Goal: Transaction & Acquisition: Download file/media

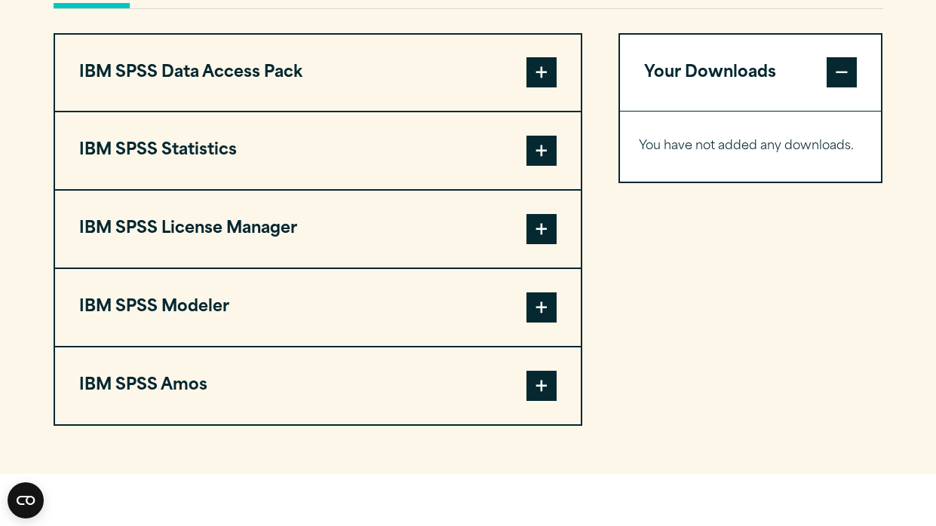
scroll to position [1166, 0]
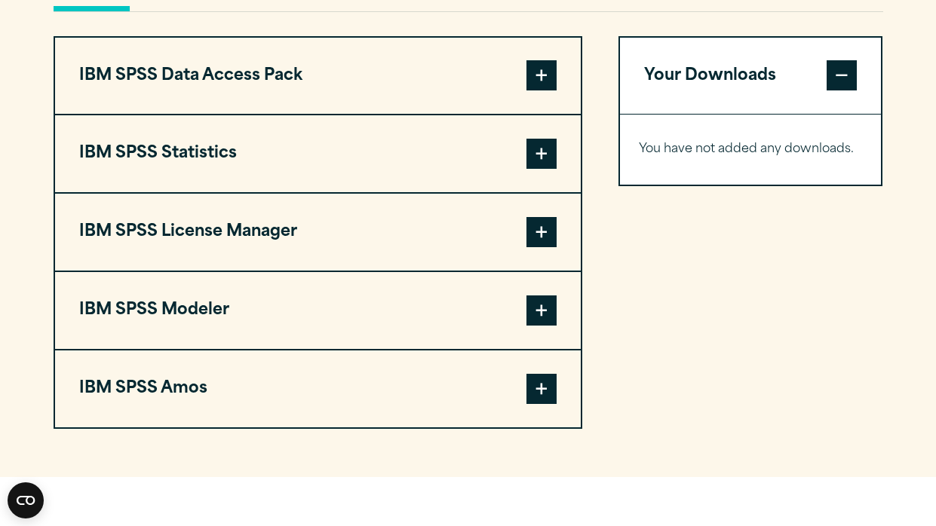
click at [435, 188] on button "IBM SPSS Statistics" at bounding box center [317, 153] width 525 height 77
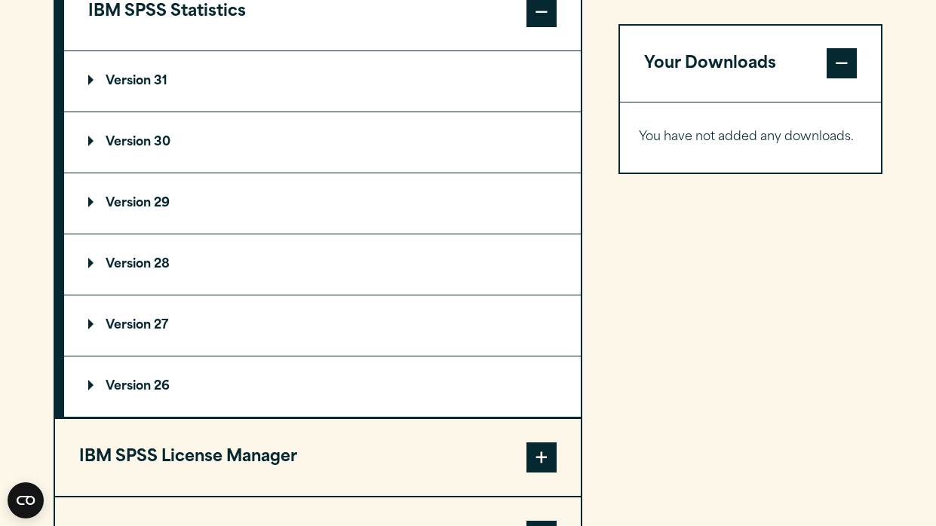
scroll to position [1297, 0]
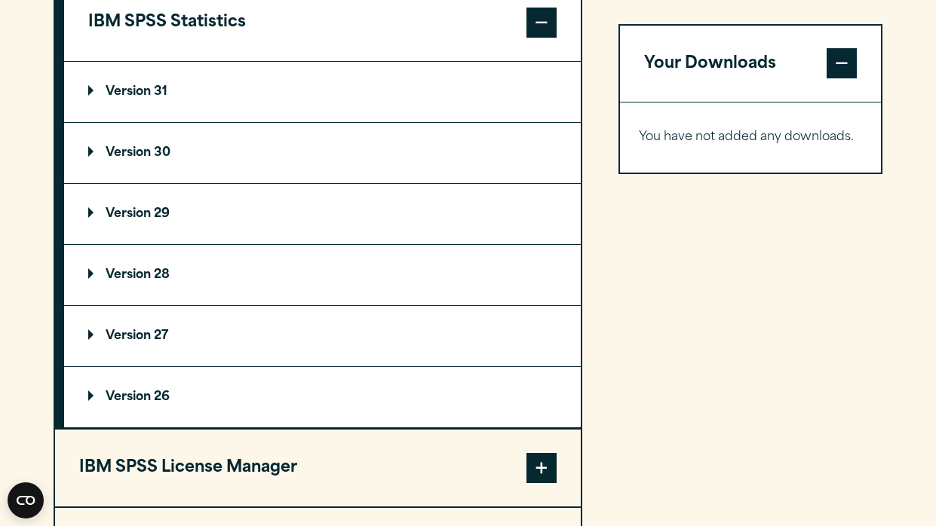
click at [297, 122] on summary "Version 31" at bounding box center [322, 92] width 516 height 60
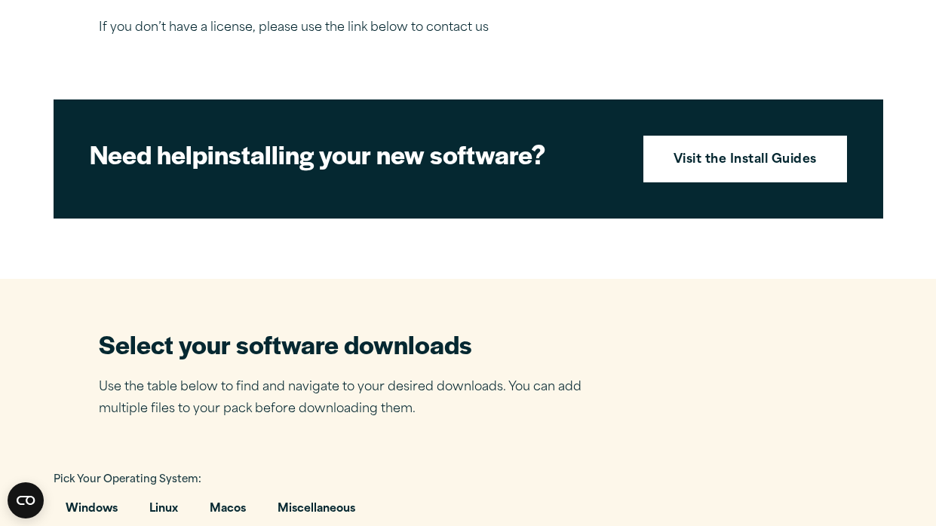
scroll to position [614, 0]
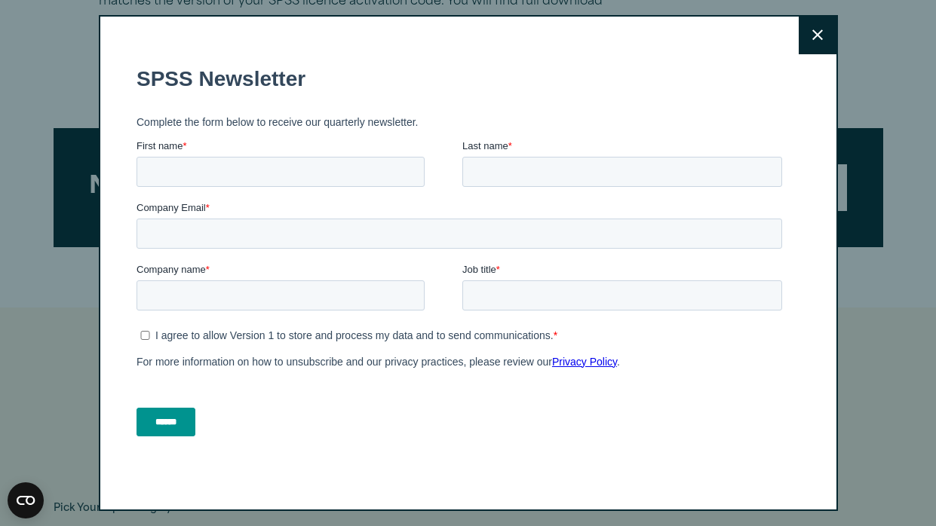
click at [833, 38] on button "Close" at bounding box center [817, 36] width 38 height 38
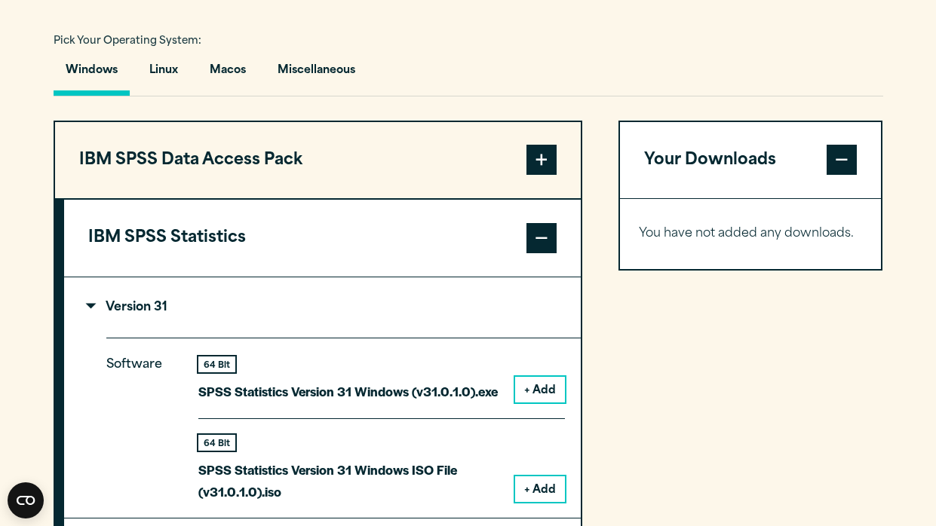
scroll to position [1158, 0]
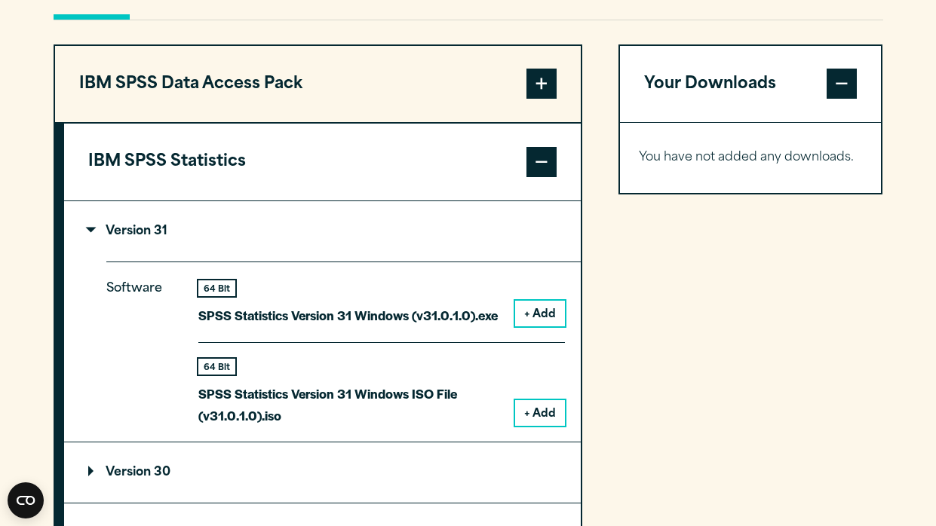
click at [430, 123] on button "IBM SPSS Data Access Pack" at bounding box center [317, 84] width 525 height 77
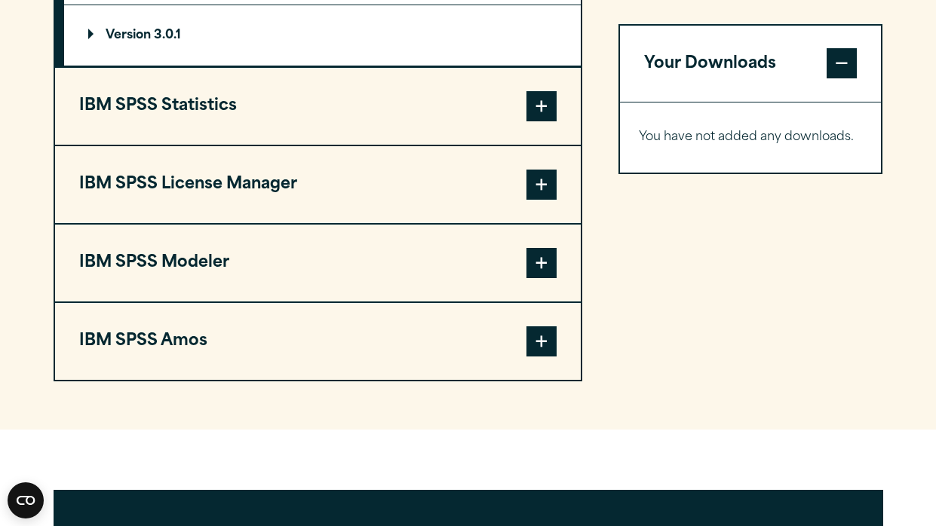
click at [418, 130] on button "IBM SPSS Statistics" at bounding box center [317, 106] width 525 height 77
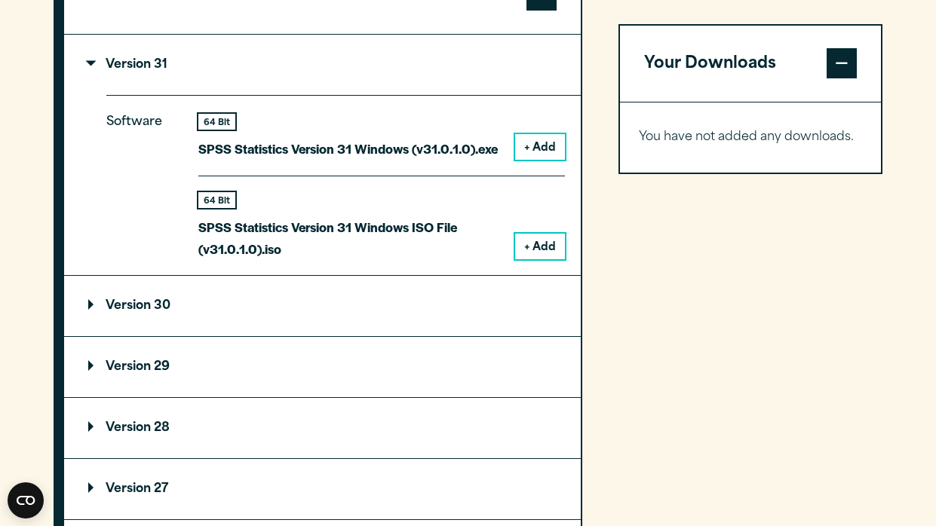
scroll to position [1314, 0]
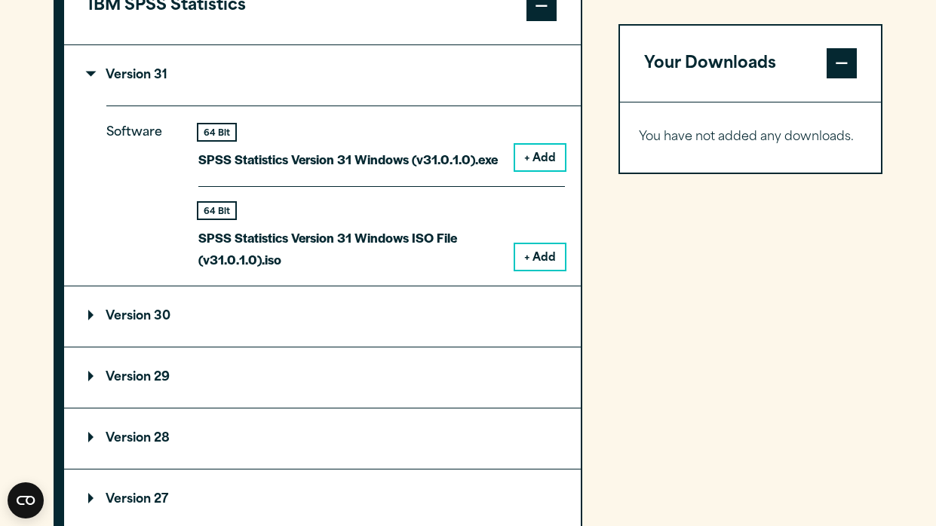
click at [333, 106] on summary "Version 31" at bounding box center [322, 75] width 516 height 60
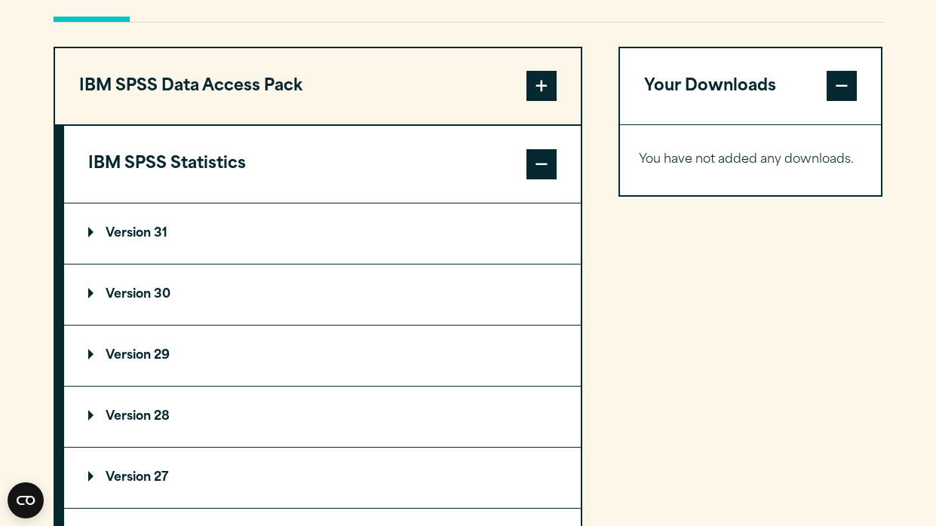
scroll to position [1159, 0]
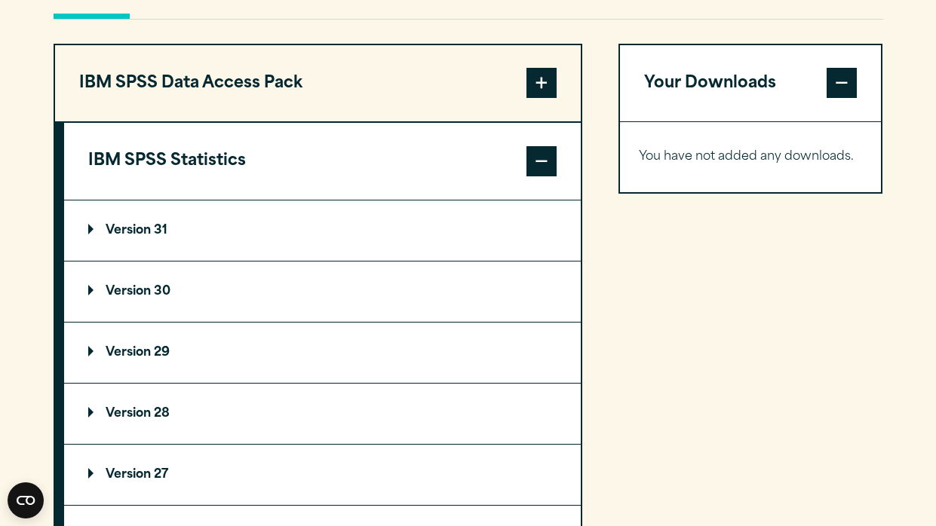
click at [325, 317] on summary "Version 30" at bounding box center [322, 292] width 516 height 60
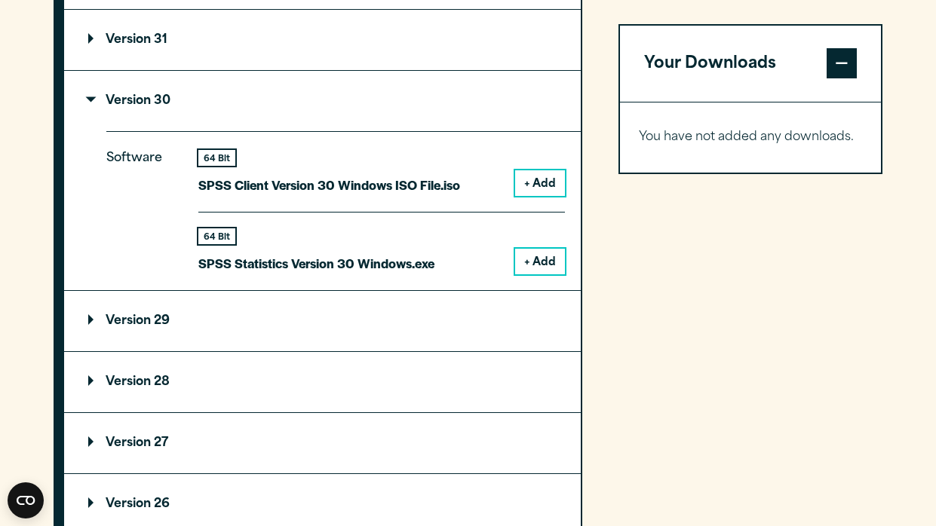
scroll to position [1347, 0]
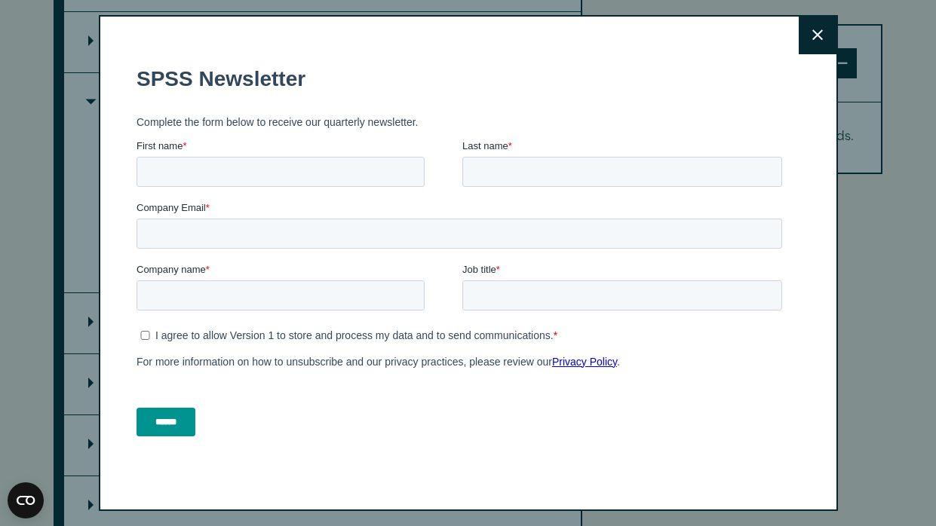
click at [813, 28] on button "Close" at bounding box center [817, 36] width 38 height 38
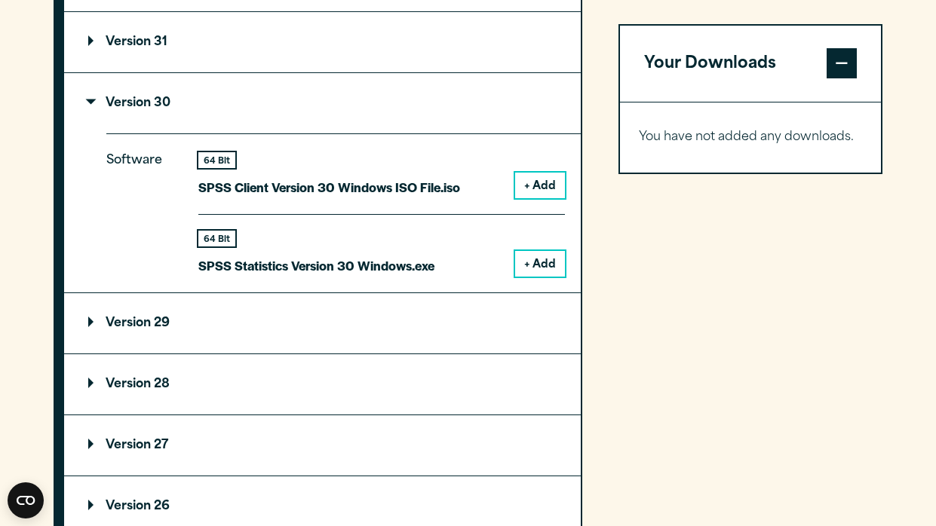
click at [534, 277] on button "+ Add" at bounding box center [540, 264] width 50 height 26
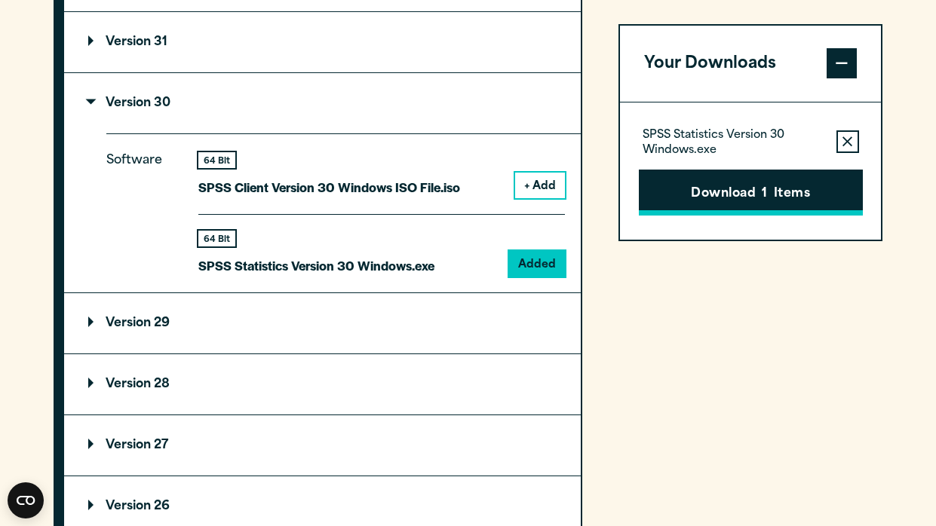
click at [698, 197] on button "Download 1 Items" at bounding box center [750, 193] width 224 height 47
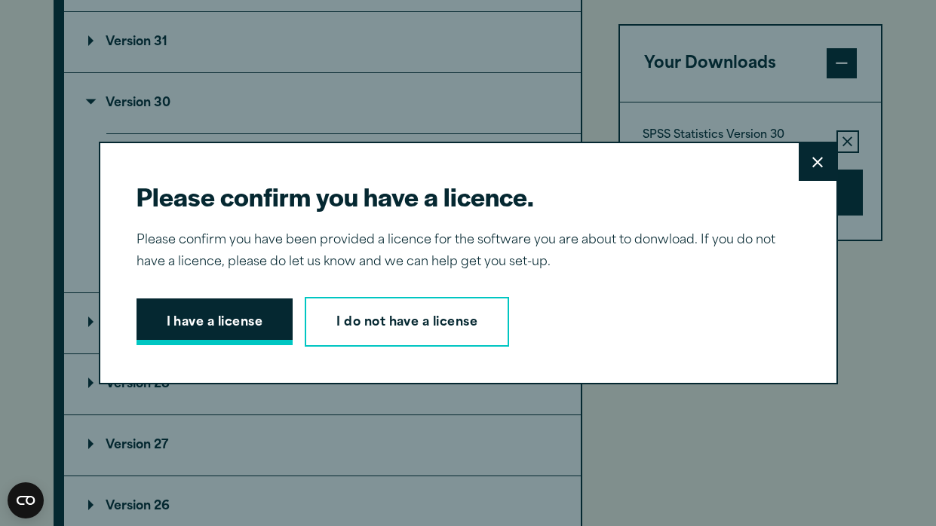
click at [263, 317] on button "I have a license" at bounding box center [214, 322] width 157 height 47
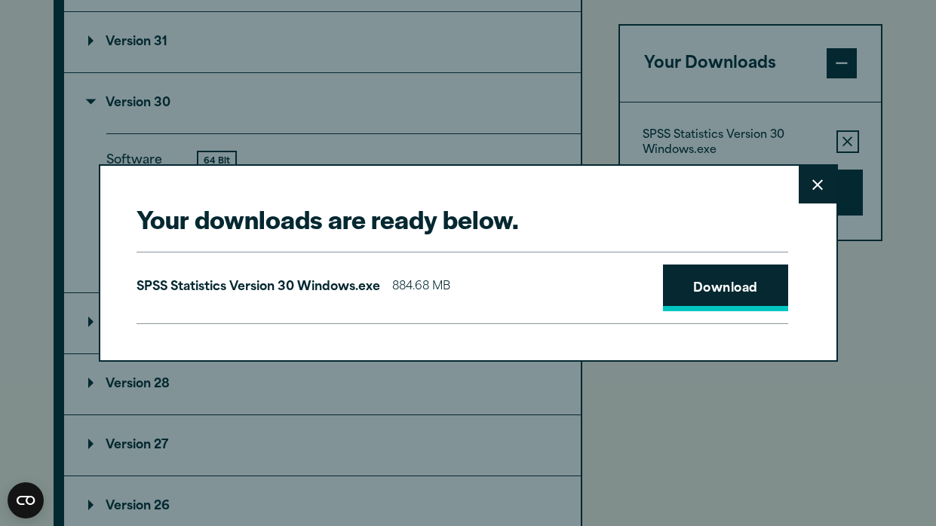
click at [697, 298] on link "Download" at bounding box center [725, 288] width 125 height 47
click at [822, 194] on button "Close" at bounding box center [817, 185] width 38 height 38
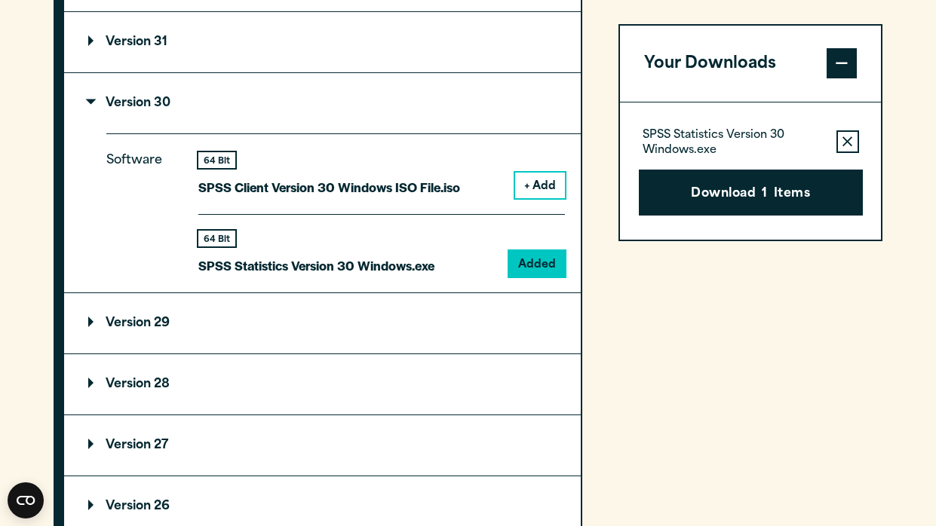
click at [844, 138] on icon "button" at bounding box center [847, 142] width 10 height 11
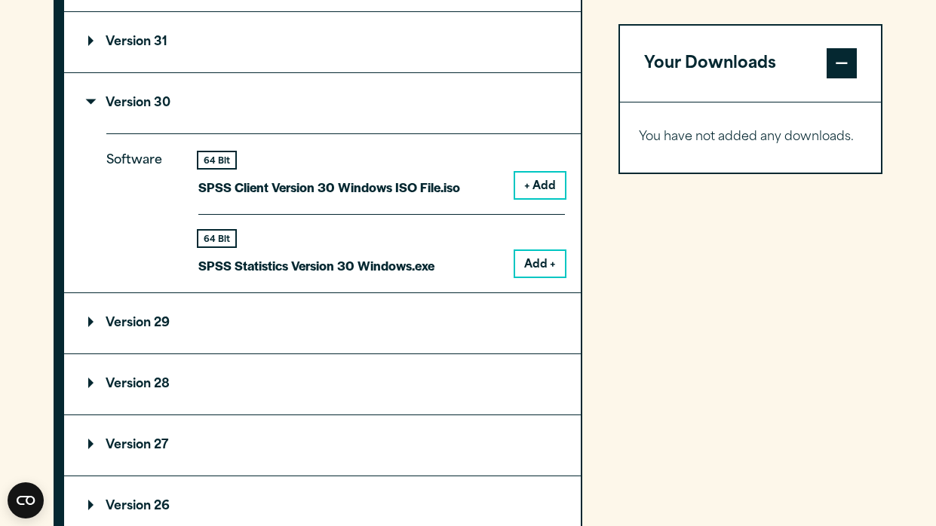
click at [476, 72] on summary "Version 31" at bounding box center [322, 42] width 516 height 60
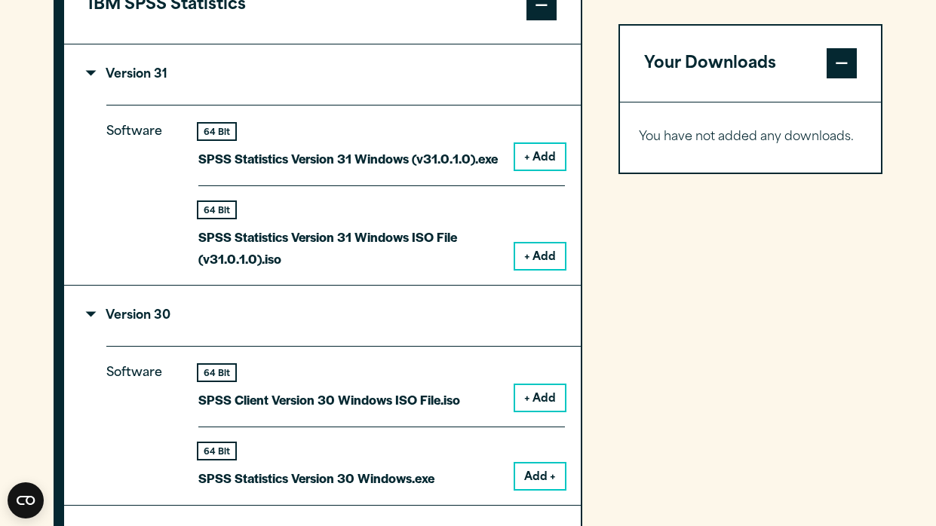
scroll to position [1313, 0]
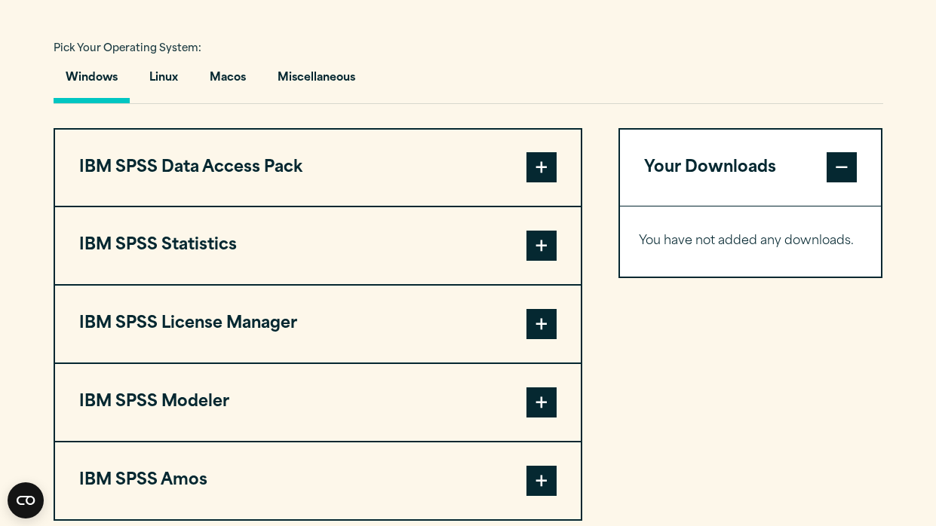
scroll to position [1073, 0]
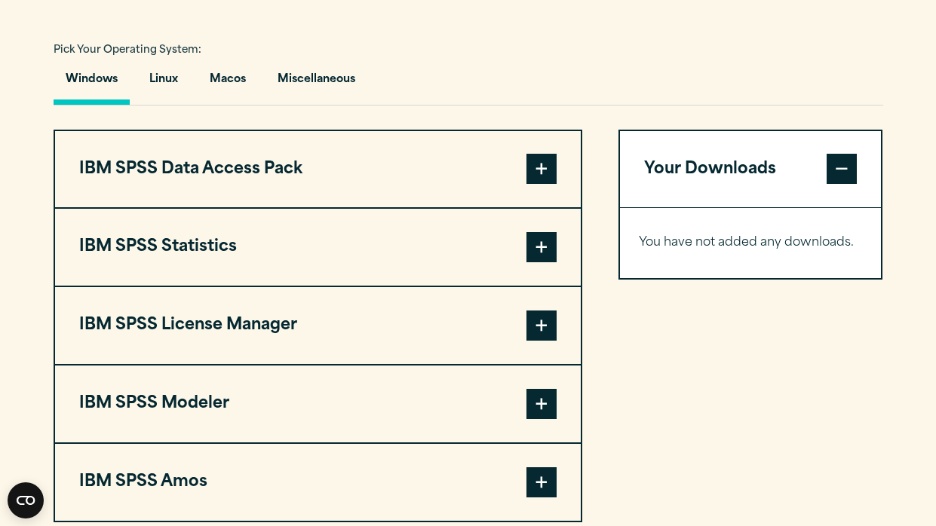
click at [439, 286] on button "IBM SPSS Statistics" at bounding box center [317, 247] width 525 height 77
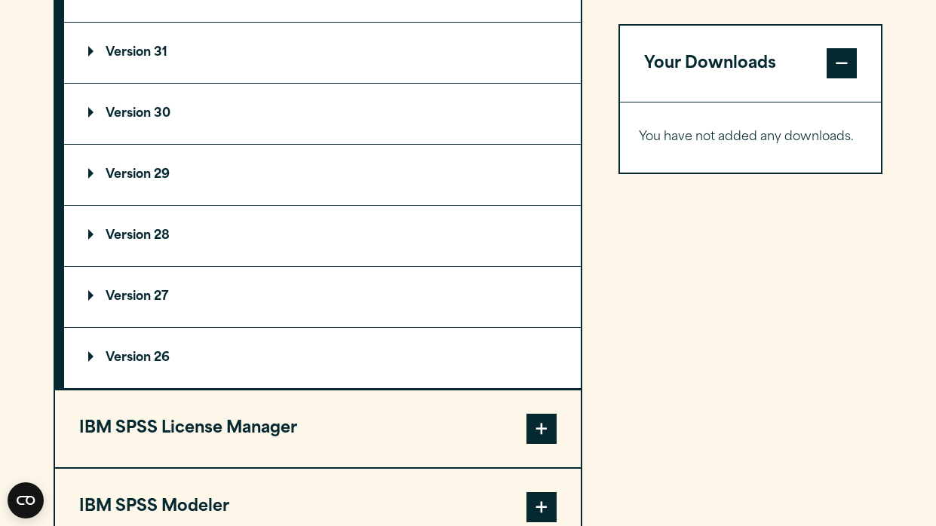
scroll to position [1332, 0]
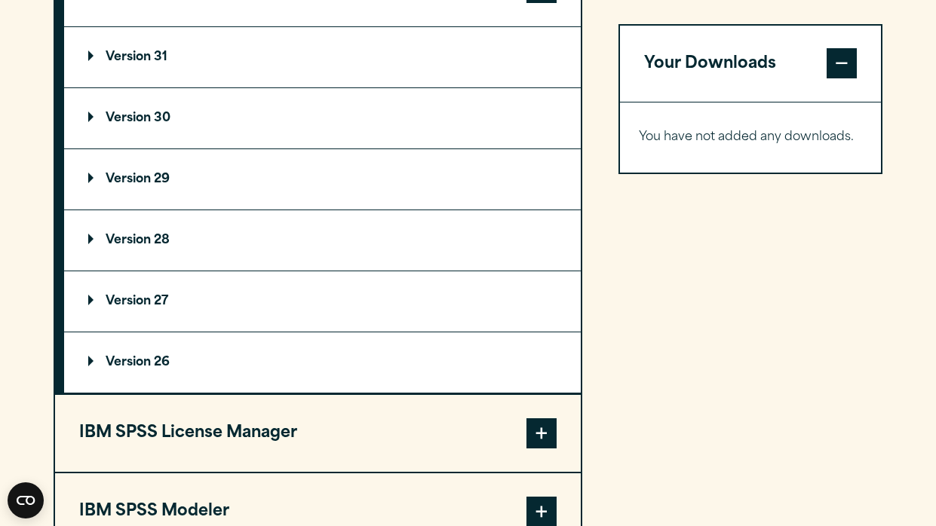
click at [289, 393] on summary "Version 26" at bounding box center [322, 362] width 516 height 60
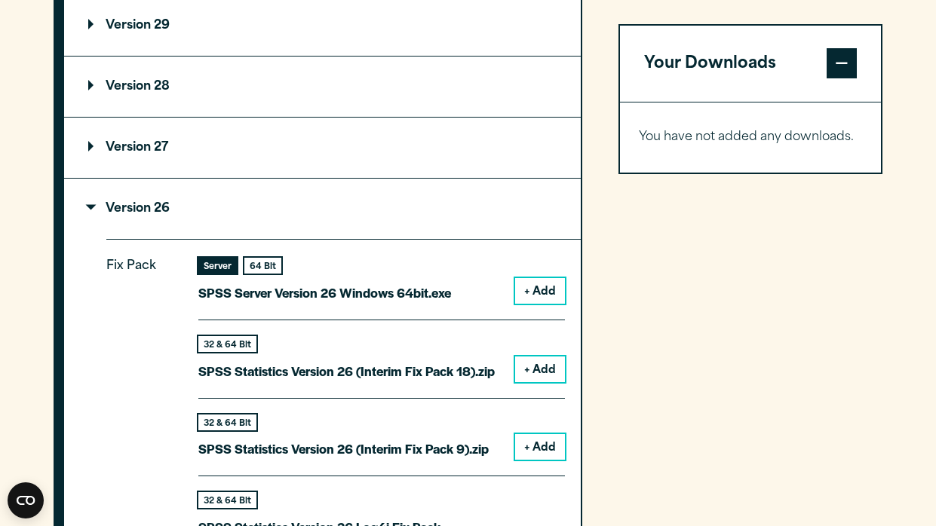
scroll to position [1482, 0]
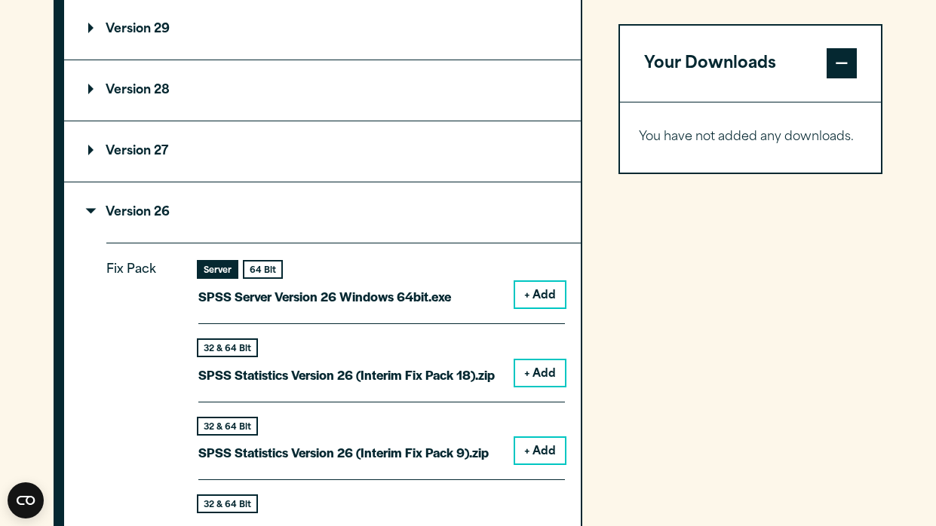
click at [332, 178] on summary "Version 27" at bounding box center [322, 151] width 516 height 60
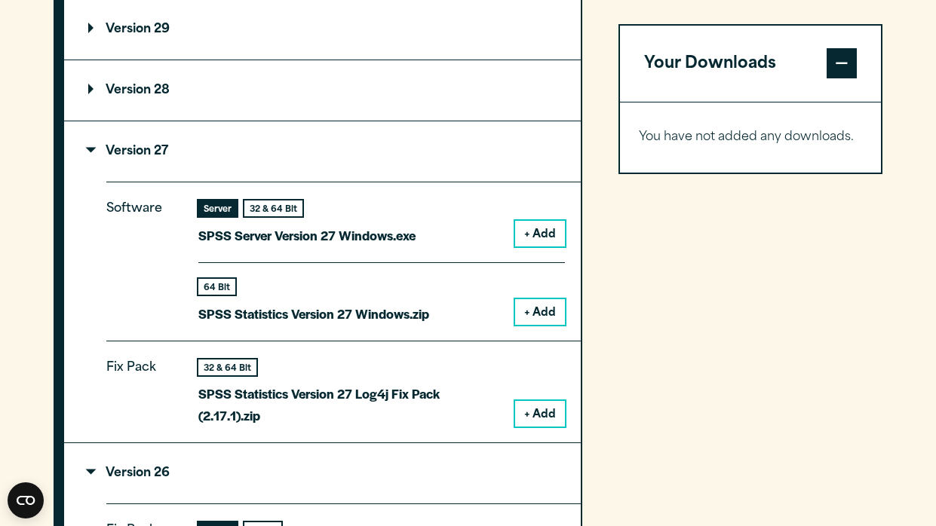
click at [344, 121] on summary "Version 28" at bounding box center [322, 90] width 516 height 60
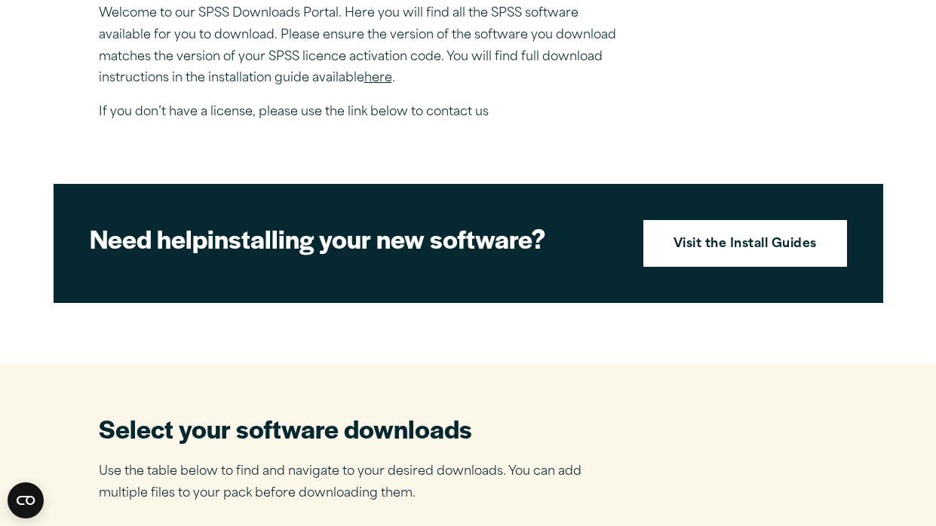
scroll to position [0, 0]
